Goal: Task Accomplishment & Management: Manage account settings

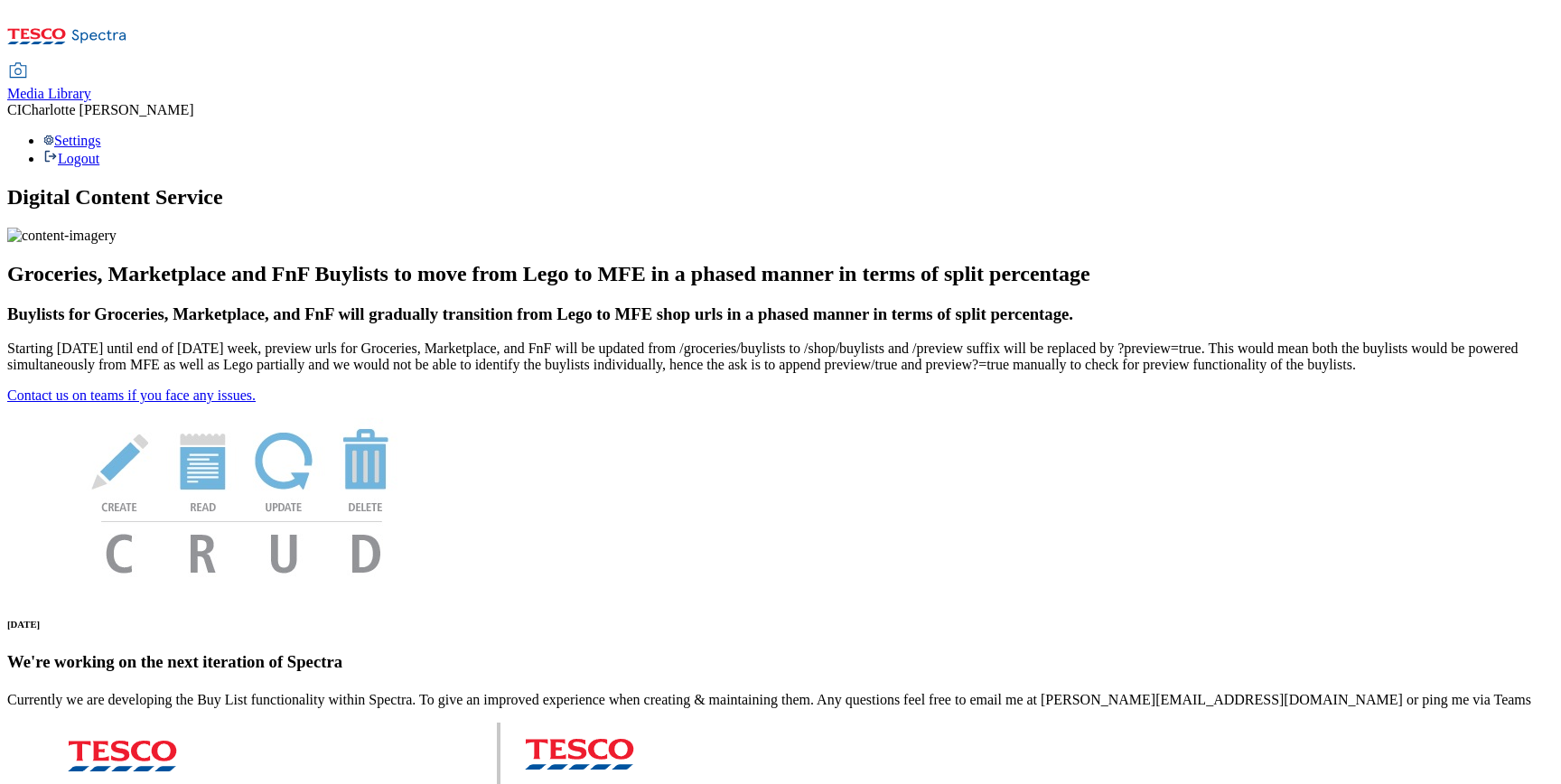
click at [91, 85] on span "Media Library" at bounding box center [49, 93] width 84 height 15
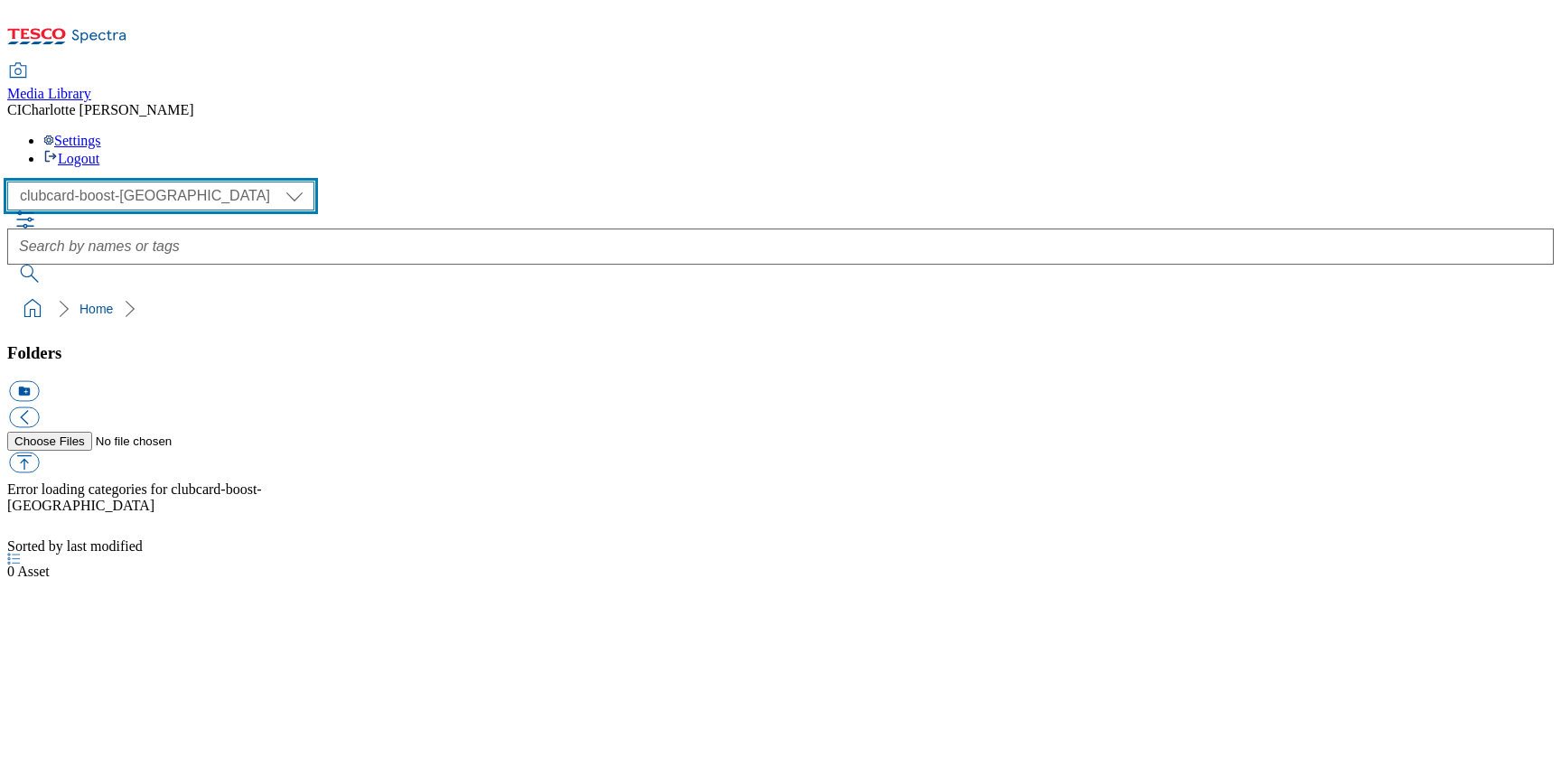
click at [56, 181] on select "Clubcard Boost UK Clubcard Marketing Clubcard ROI clubcard-boost-uk Dotcom [GEO…" at bounding box center [161, 195] width 307 height 28
click at [12, 181] on select "Clubcard Boost UK Clubcard Marketing Clubcard ROI clubcard-boost-uk Dotcom [GEO…" at bounding box center [161, 195] width 307 height 28
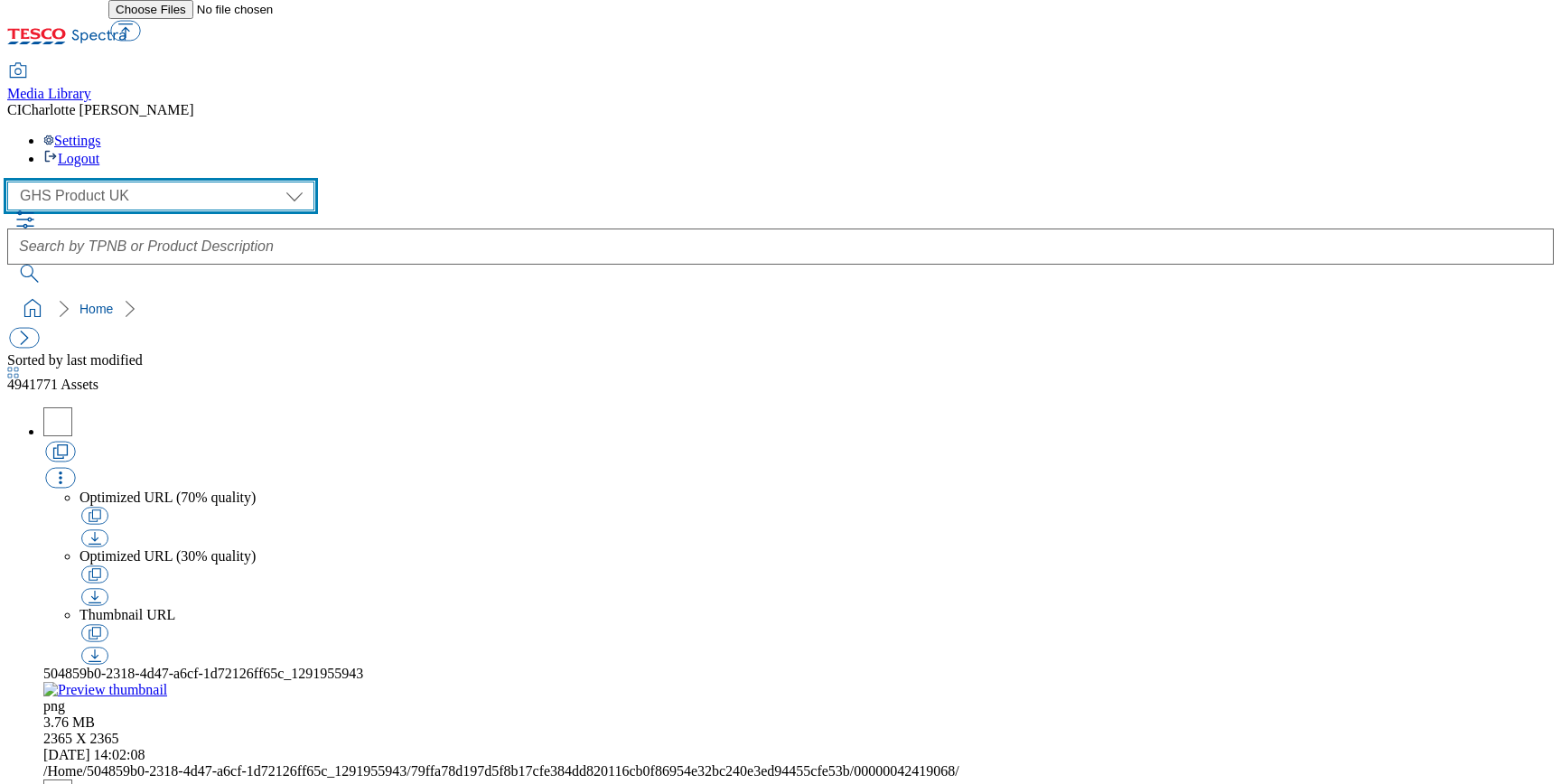
click at [132, 181] on select "Clubcard Boost UK Clubcard Marketing Clubcard ROI clubcard-boost-uk Dotcom [GEO…" at bounding box center [161, 195] width 307 height 28
select select "flare-ghs-mktg"
click at [12, 181] on select "Clubcard Boost UK Clubcard Marketing Clubcard ROI clubcard-boost-uk Dotcom [GEO…" at bounding box center [161, 195] width 307 height 28
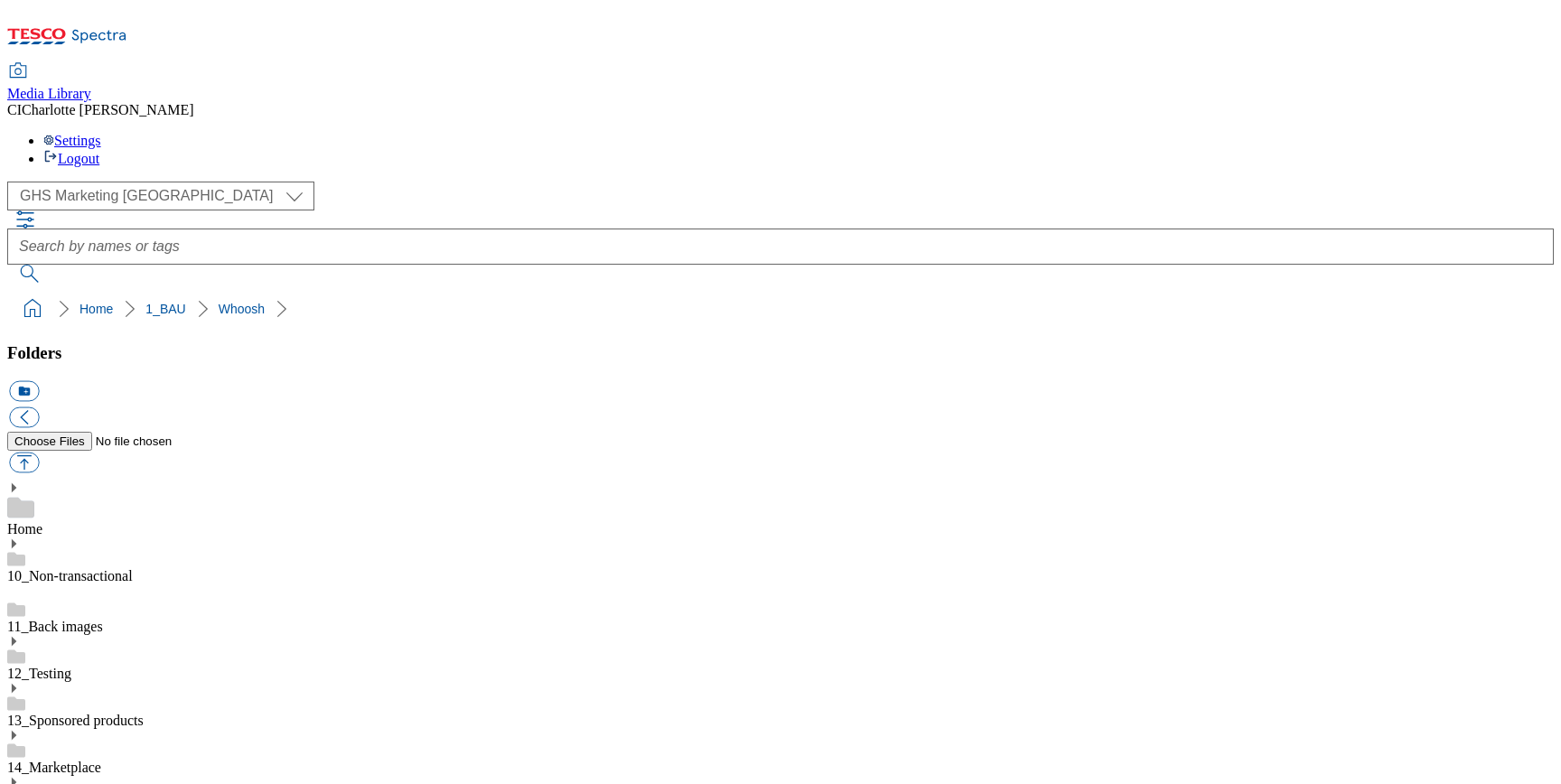
scroll to position [296, 0]
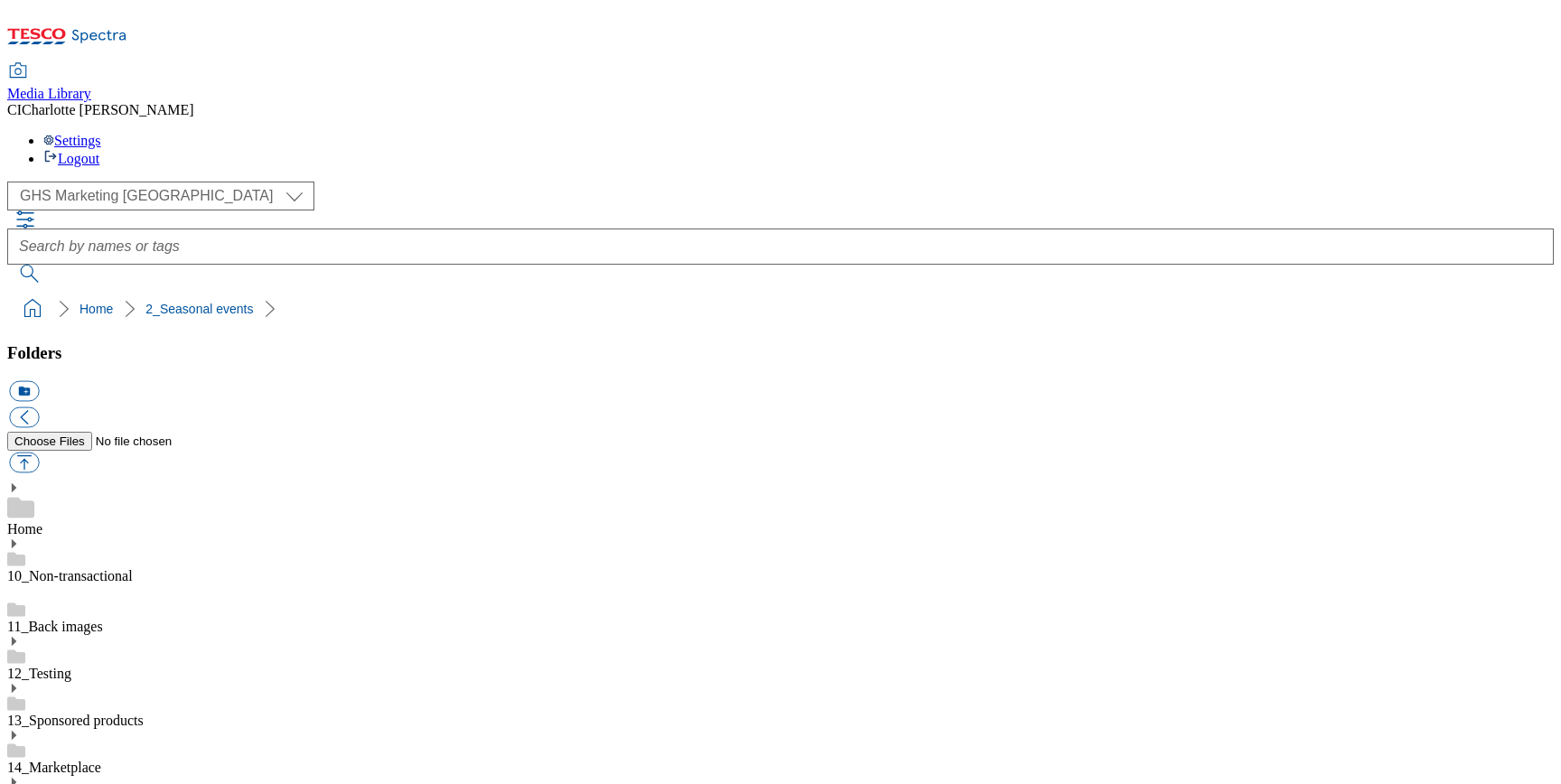
scroll to position [221, 0]
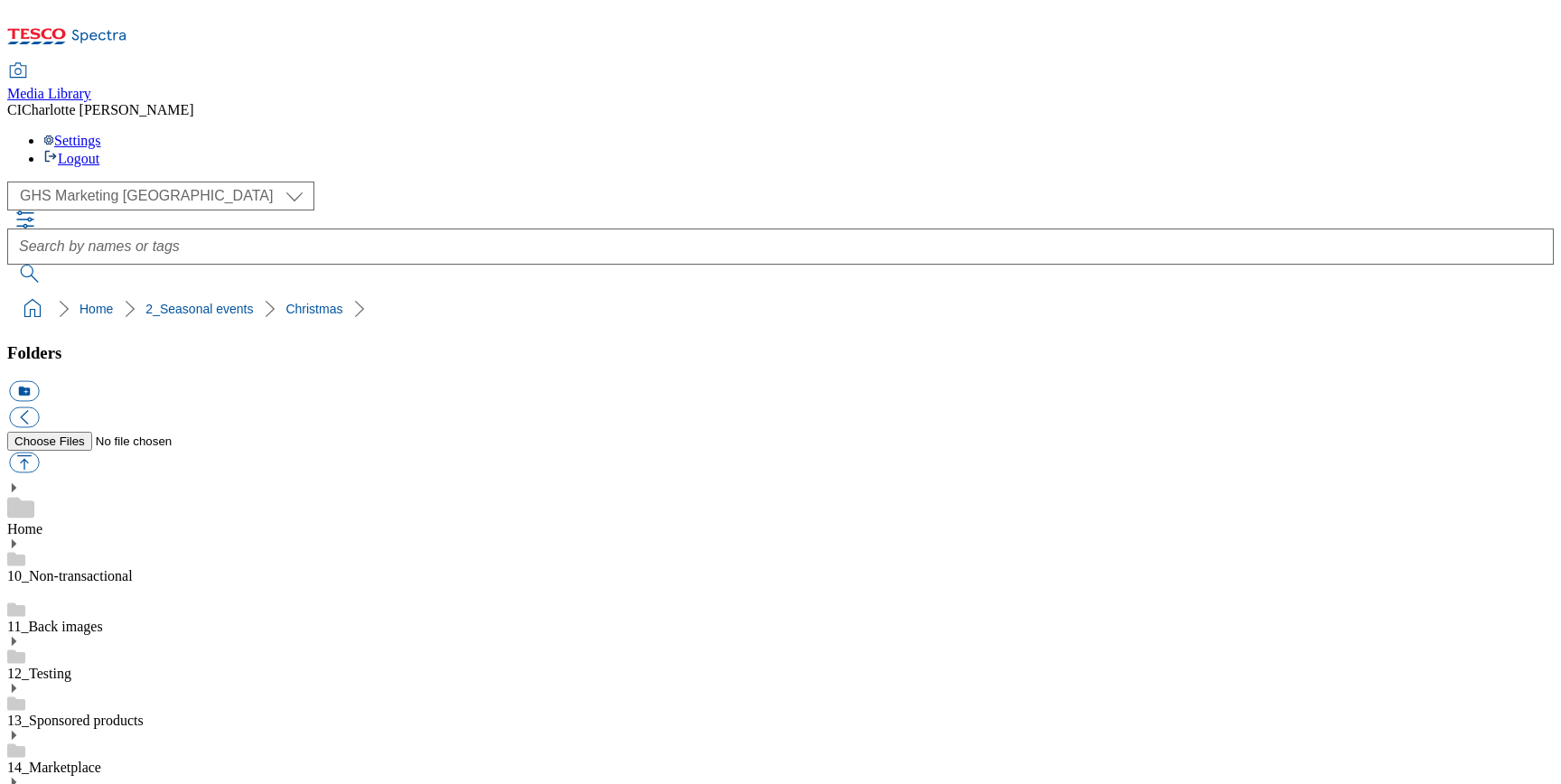
scroll to position [443, 0]
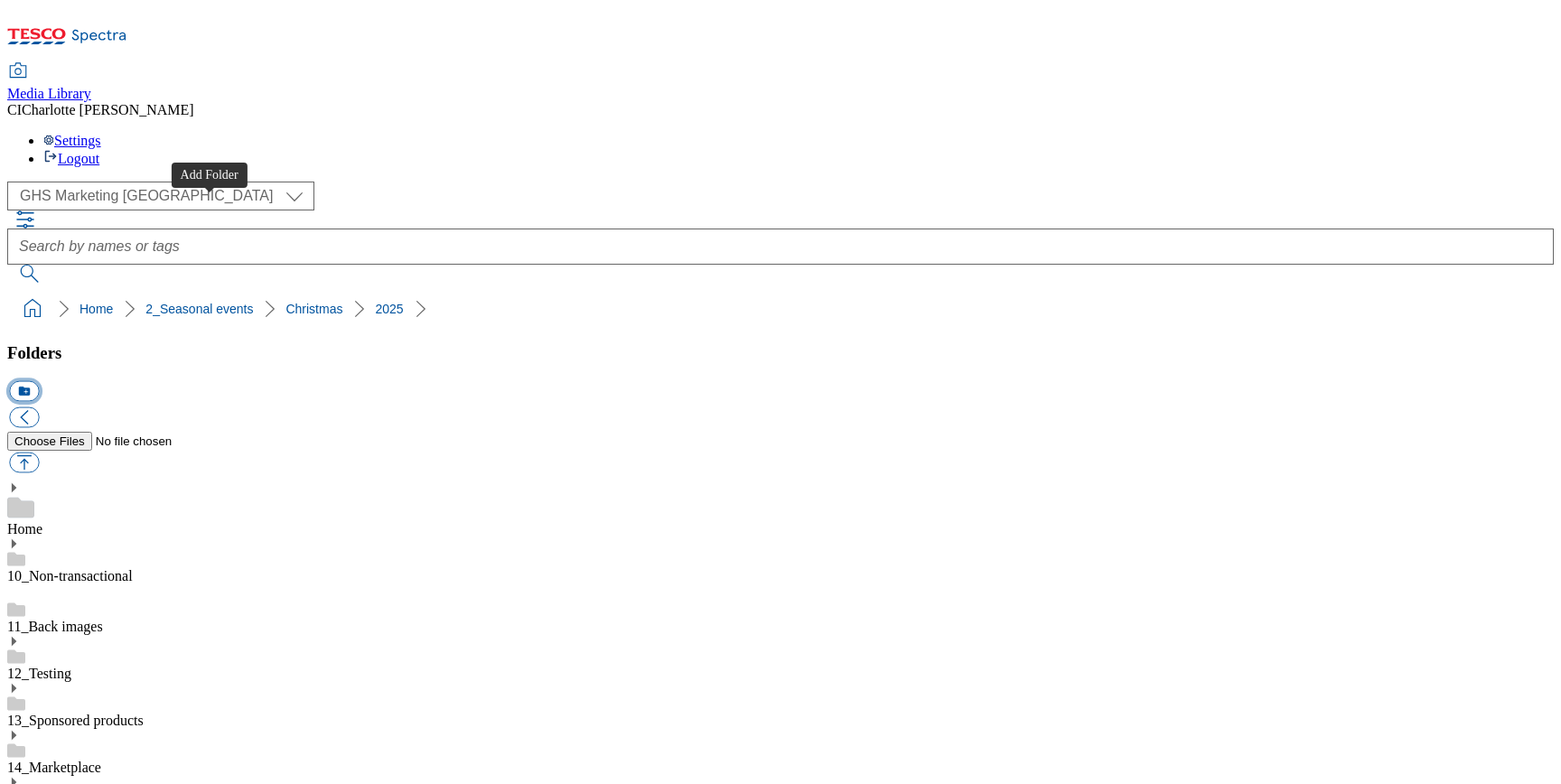
click at [39, 381] on button "icon_new_folder" at bounding box center [24, 392] width 29 height 21
type input "Whoosh"
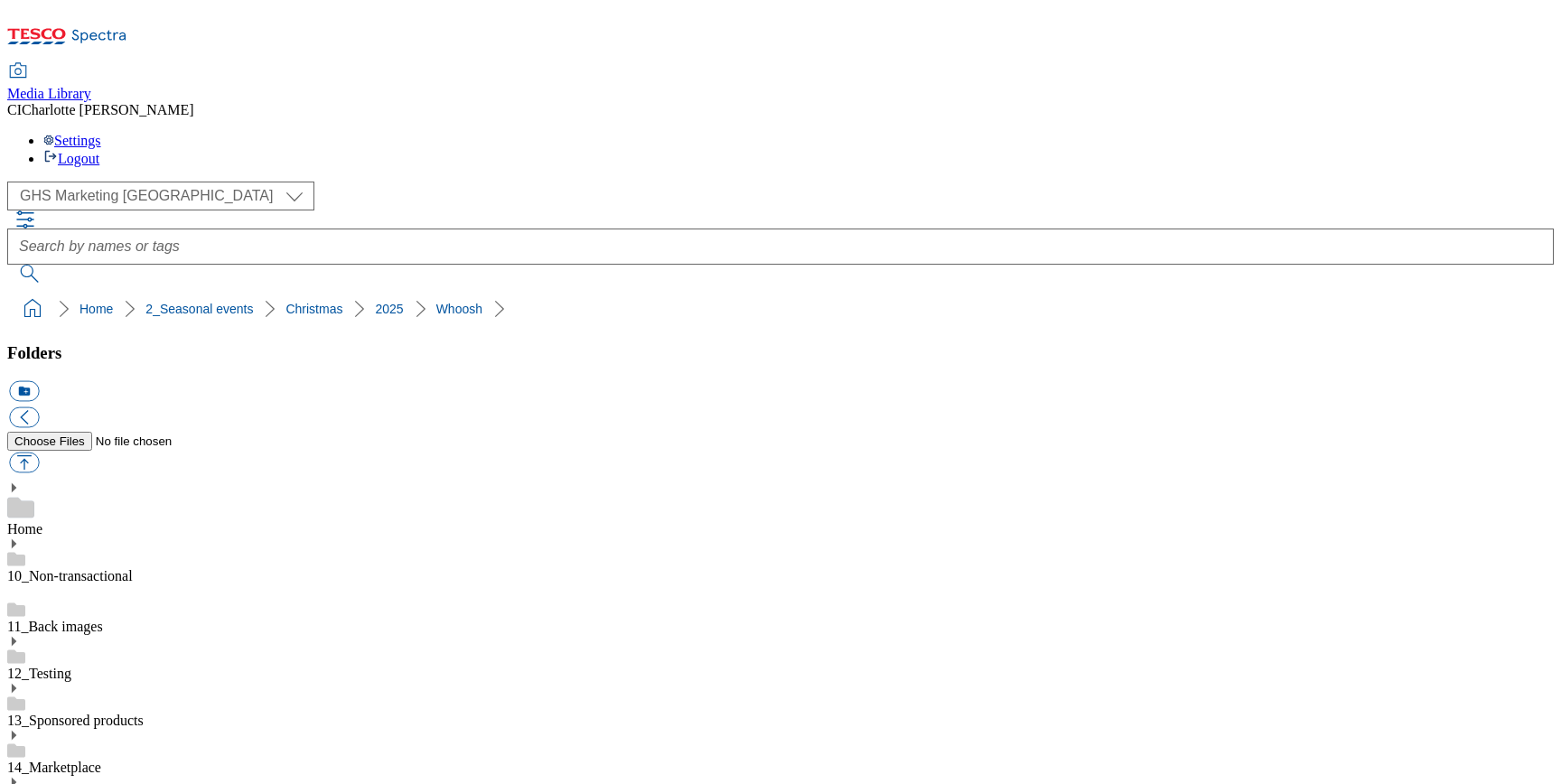
scroll to position [851, 0]
click at [39, 381] on button "icon_new_folder" at bounding box center [24, 392] width 29 height 21
paste input "25"
type input "2523 -"
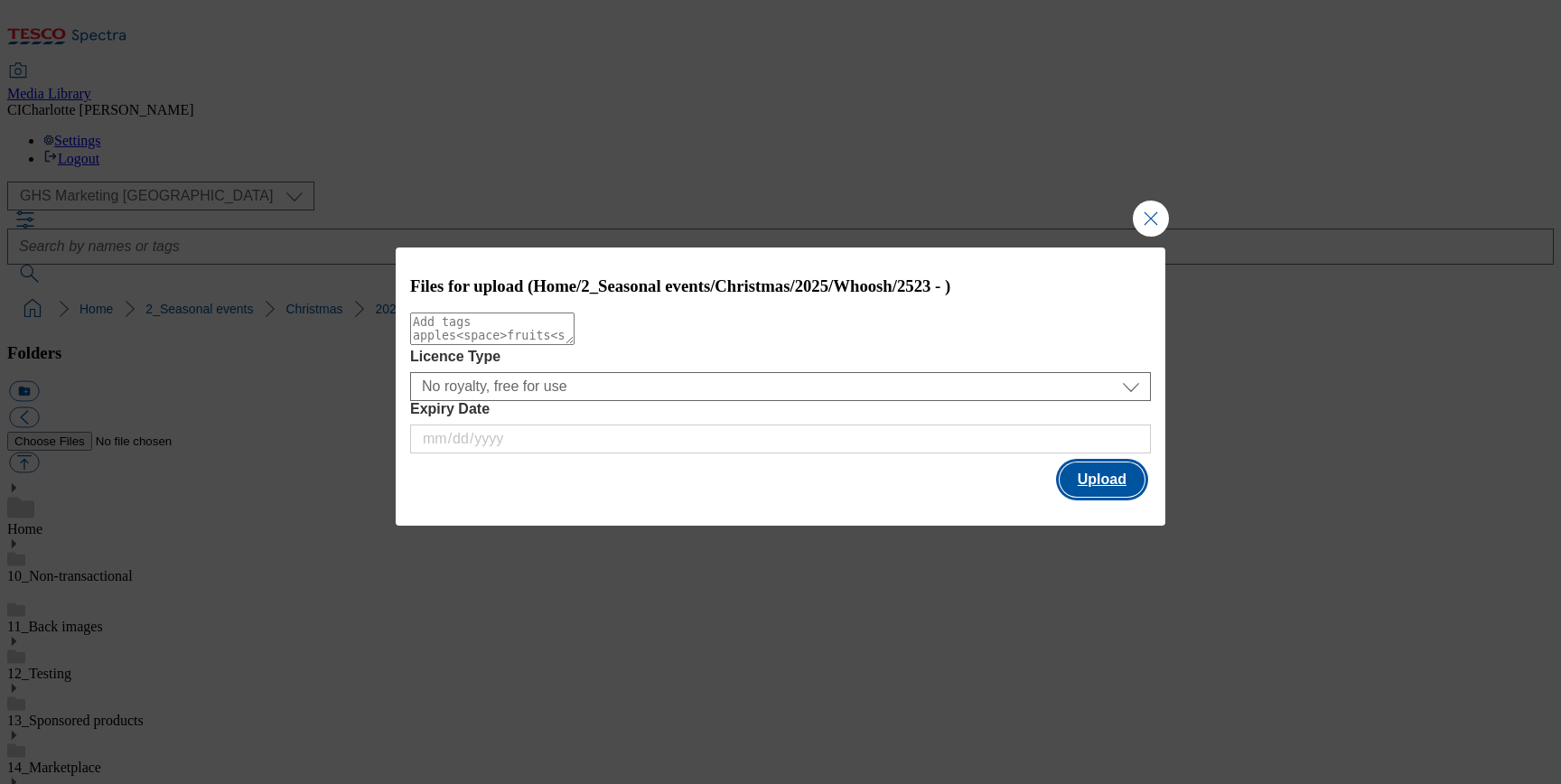
click at [1079, 491] on button "Upload" at bounding box center [1102, 480] width 85 height 34
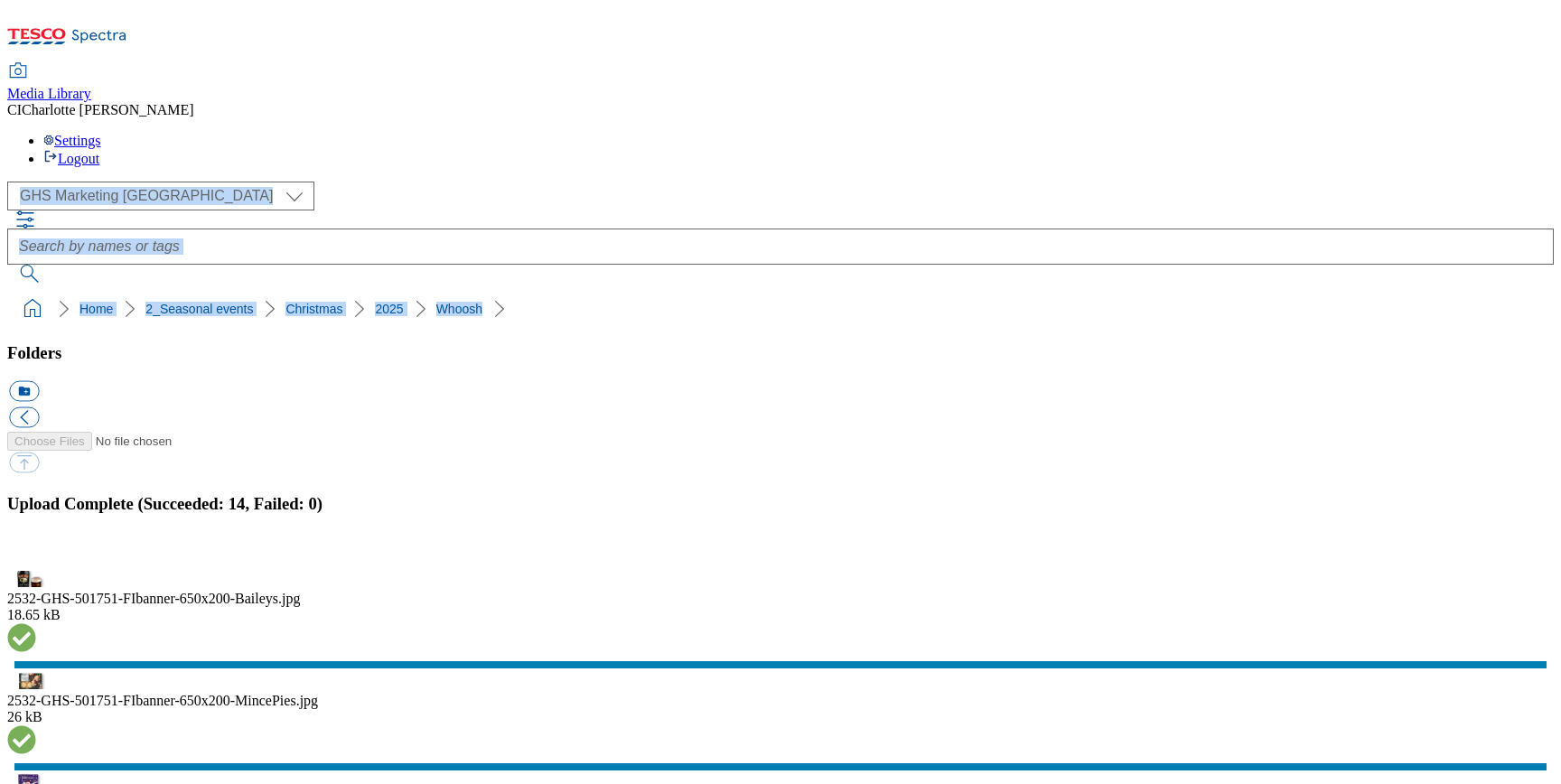
drag, startPoint x: 479, startPoint y: 152, endPoint x: 39, endPoint y: 130, distance: 440.5
click at [39, 181] on div "( optional ) Clubcard Boost UK Clubcard Marketing Clubcard ROI clubcard-boost-u…" at bounding box center [780, 253] width 1546 height 144
copy div "Clubcard Boost UK Clubcard Marketing Clubcard ROI clubcard-boost-uk Dotcom [GEO…"
